Goal: Task Accomplishment & Management: Use online tool/utility

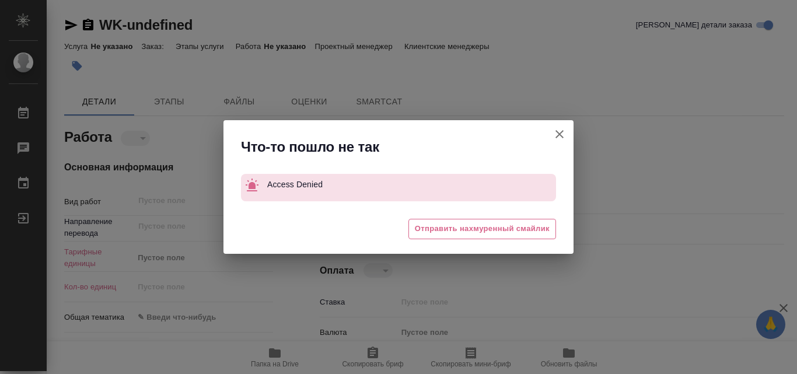
type textarea "x"
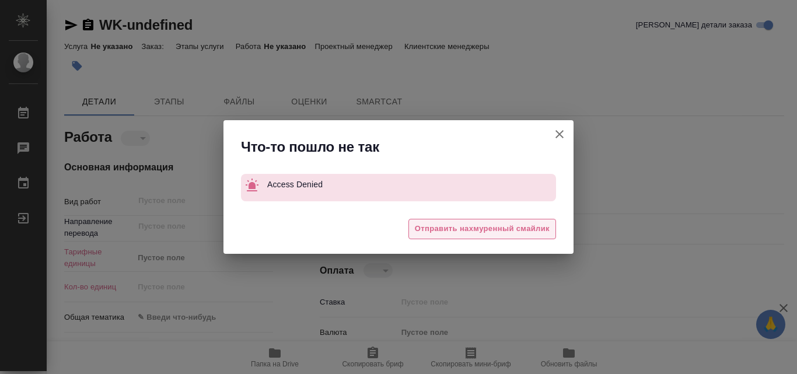
click at [521, 229] on span "Отправить нахмуренный смайлик" at bounding box center [482, 228] width 135 height 13
type textarea "x"
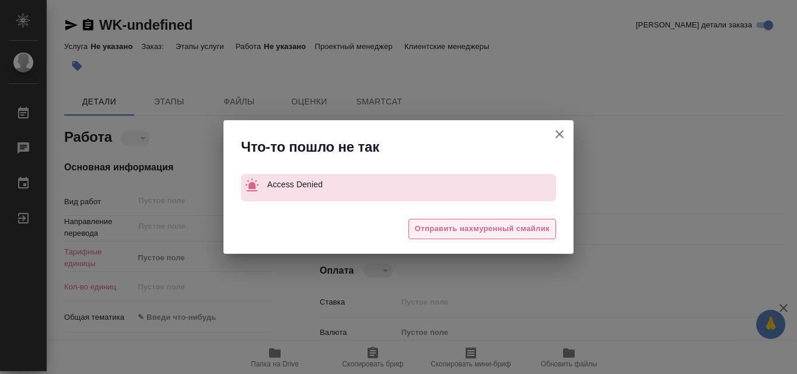
type textarea "x"
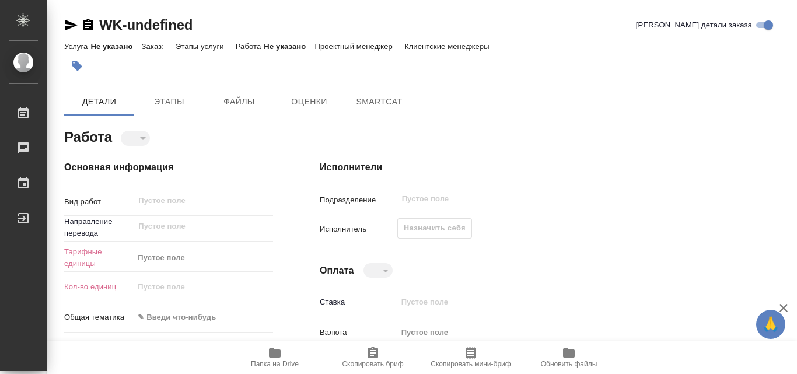
type textarea "x"
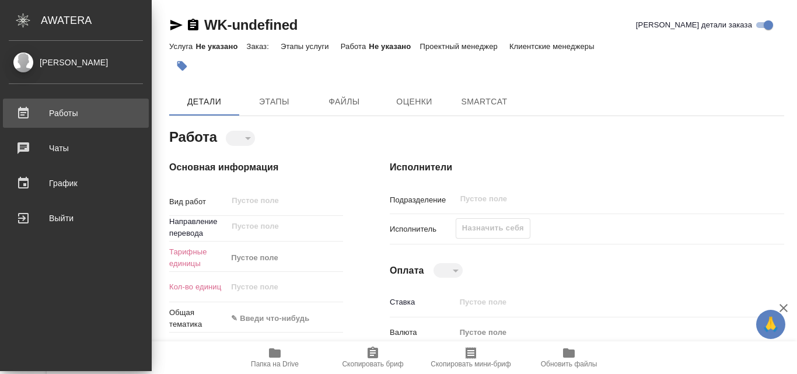
click at [15, 111] on div "Работы" at bounding box center [76, 113] width 134 height 18
type textarea "x"
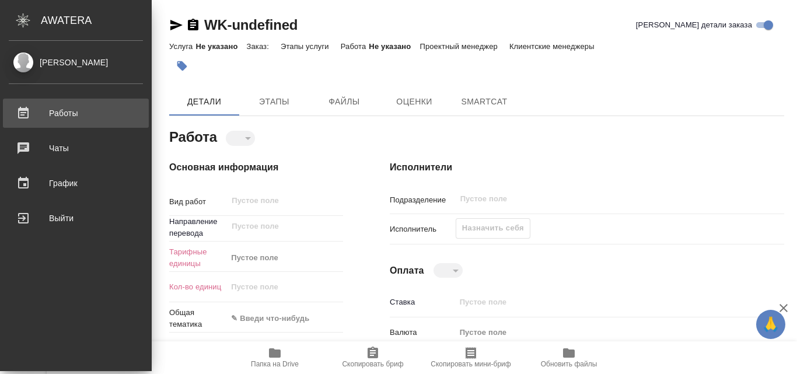
type textarea "x"
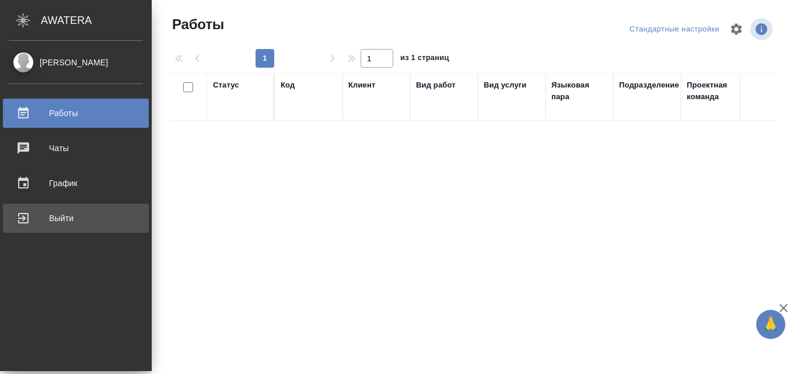
click at [19, 225] on div "Выйти" at bounding box center [76, 219] width 134 height 18
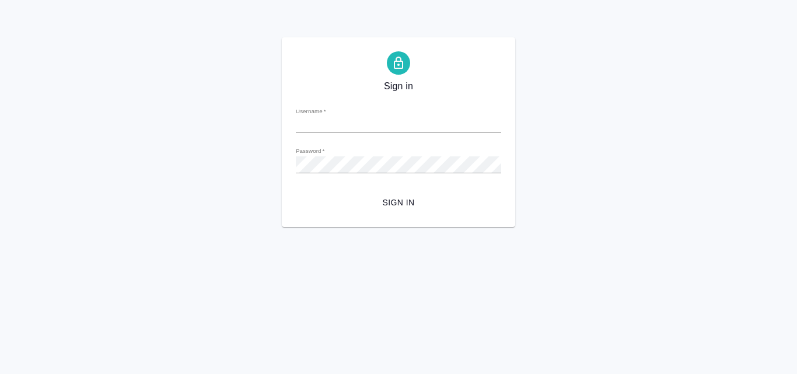
type input "g.harutyunyan@awatera.com"
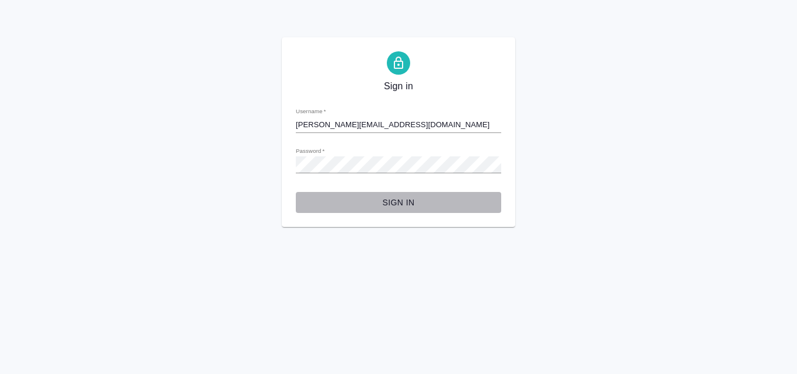
click at [409, 204] on span "Sign in" at bounding box center [398, 203] width 187 height 15
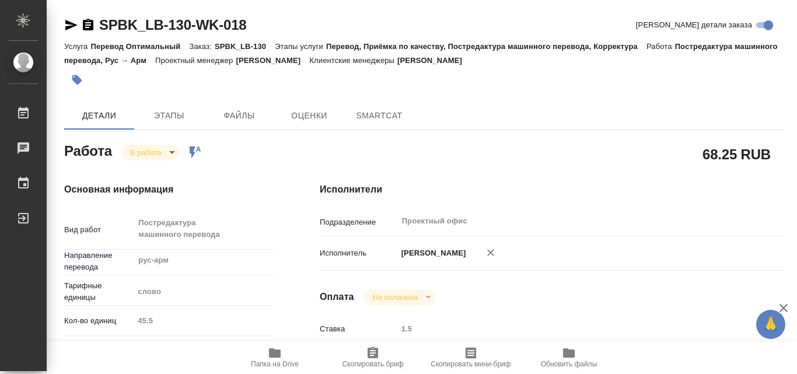
type textarea "x"
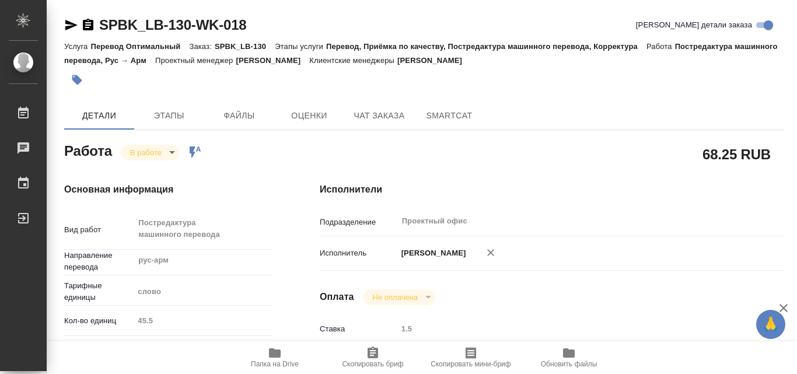
type textarea "x"
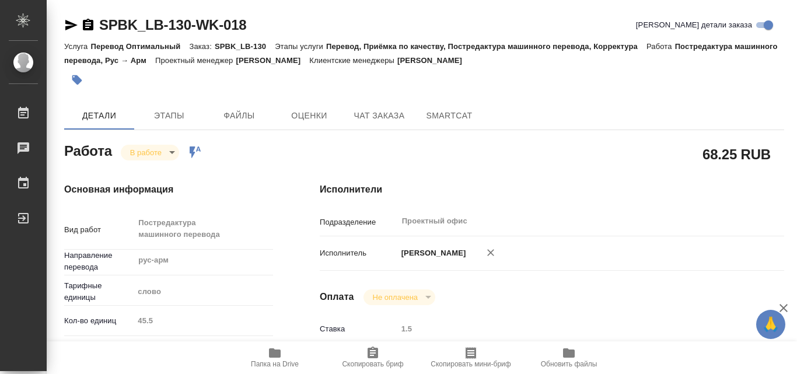
type textarea "x"
